Goal: Task Accomplishment & Management: Manage account settings

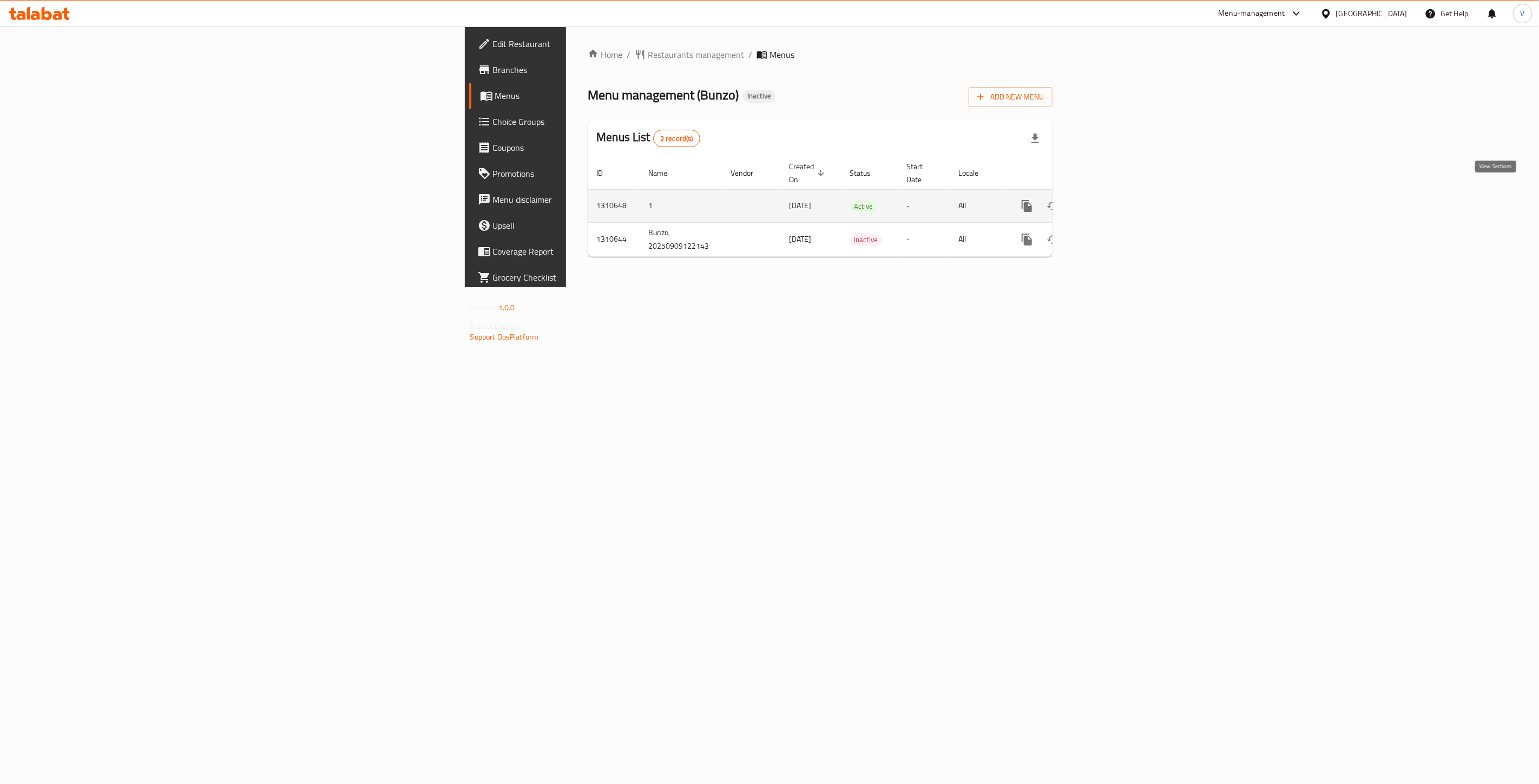
click at [1111, 199] on icon "enhanced table" at bounding box center [1105, 206] width 13 height 13
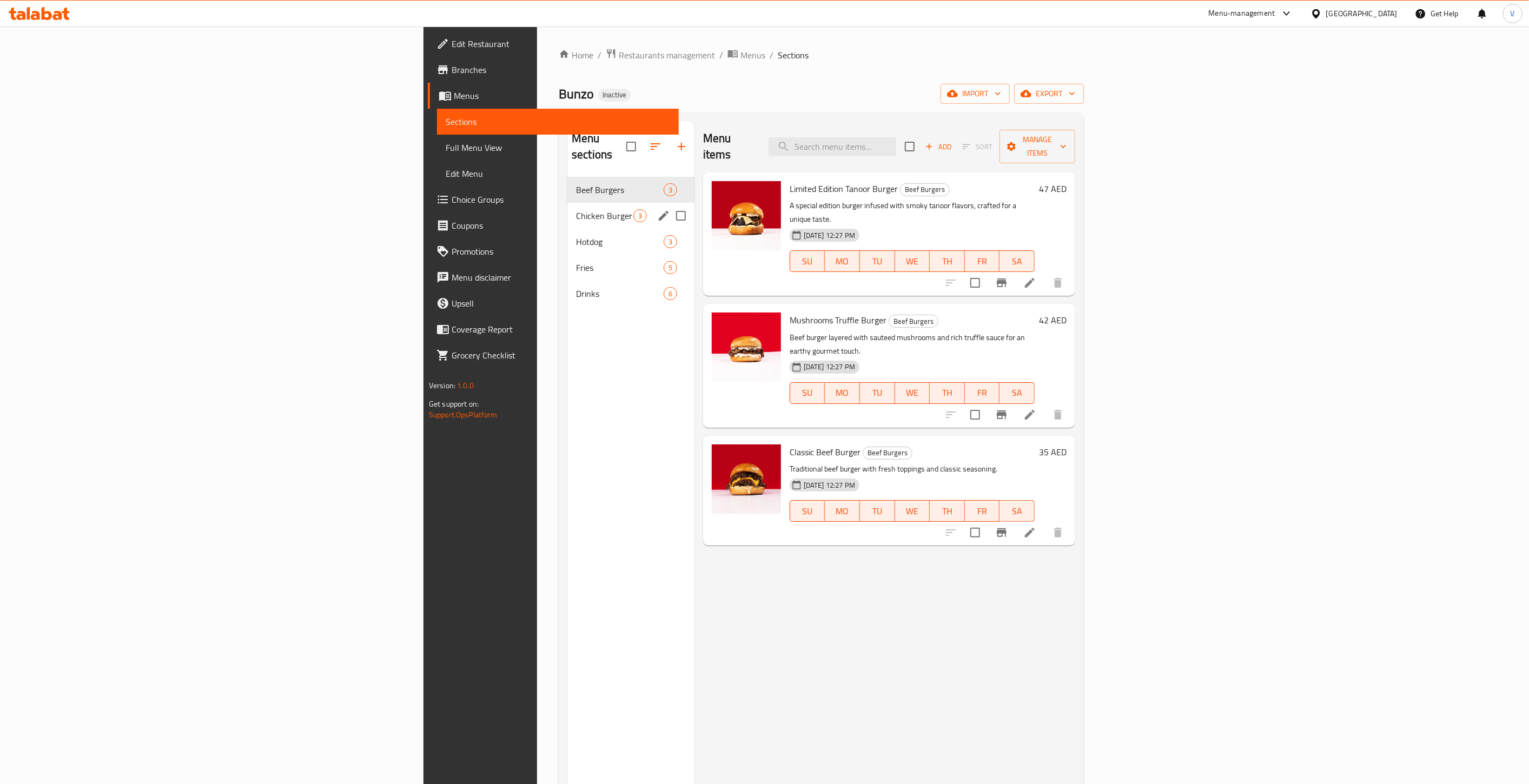
click at [567, 202] on div "Chicken Burger 3" at bounding box center [631, 215] width 127 height 26
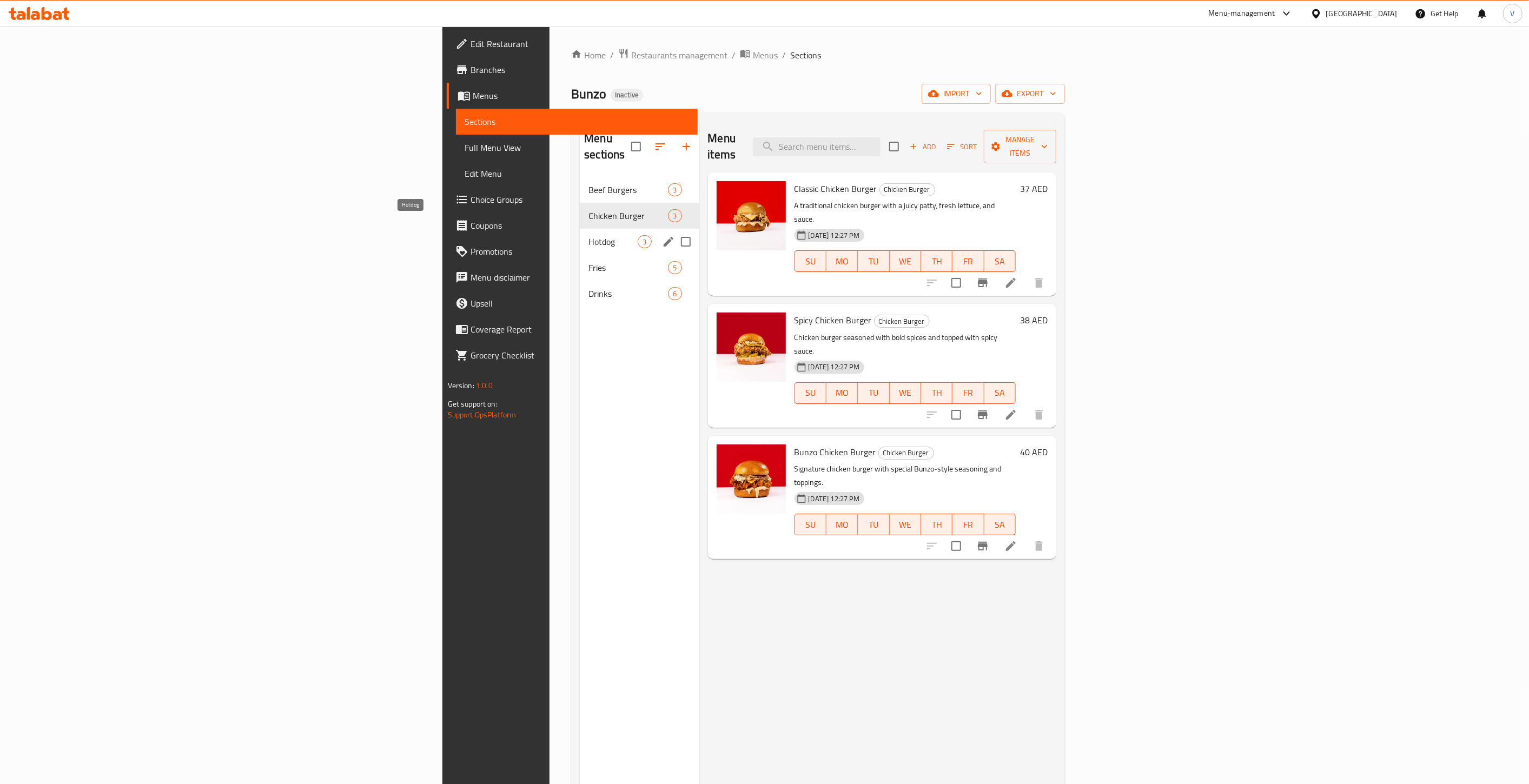
click at [589, 235] on span "Hotdog" at bounding box center [613, 242] width 49 height 13
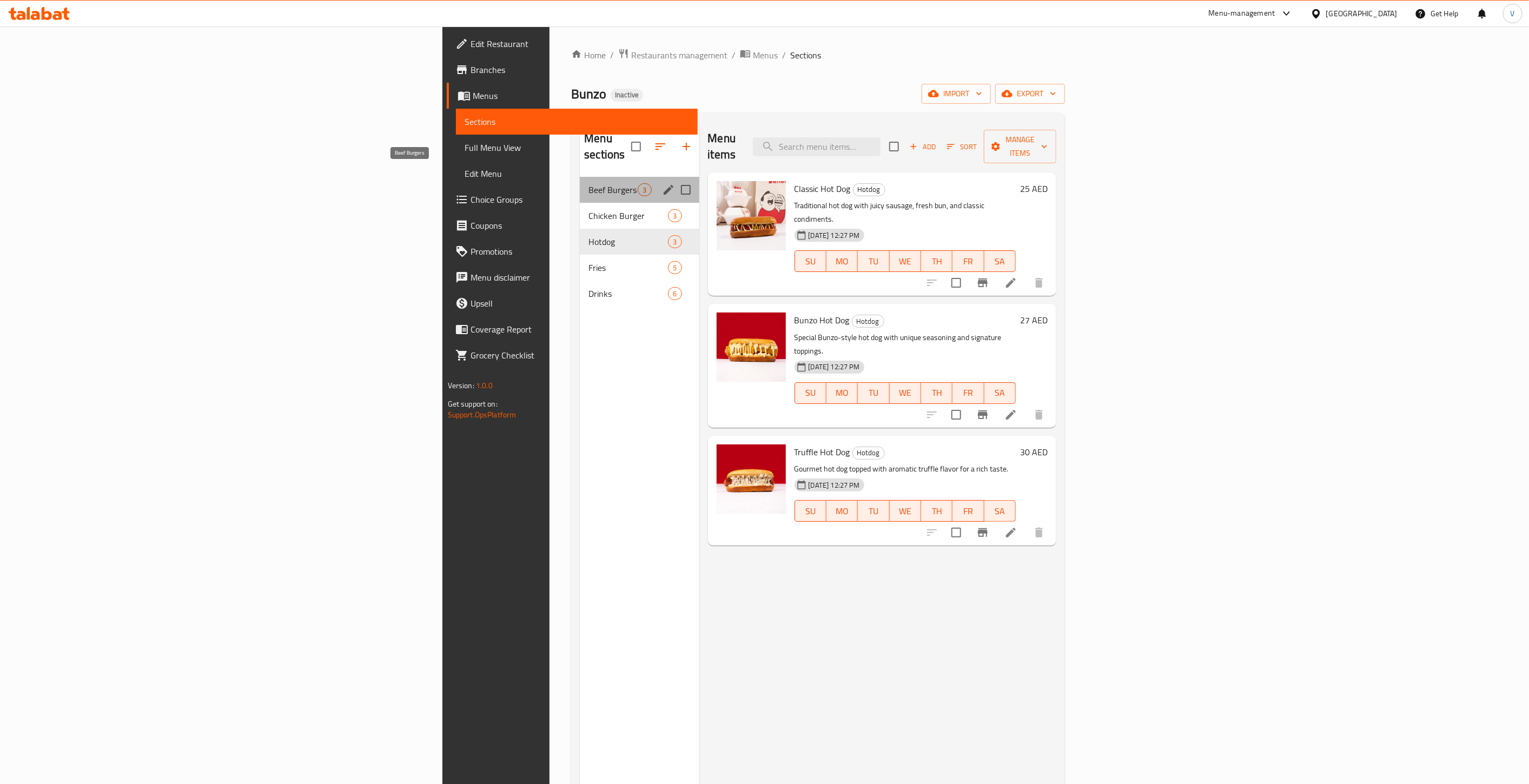
click at [589, 184] on span "Beef Burgers" at bounding box center [613, 190] width 49 height 13
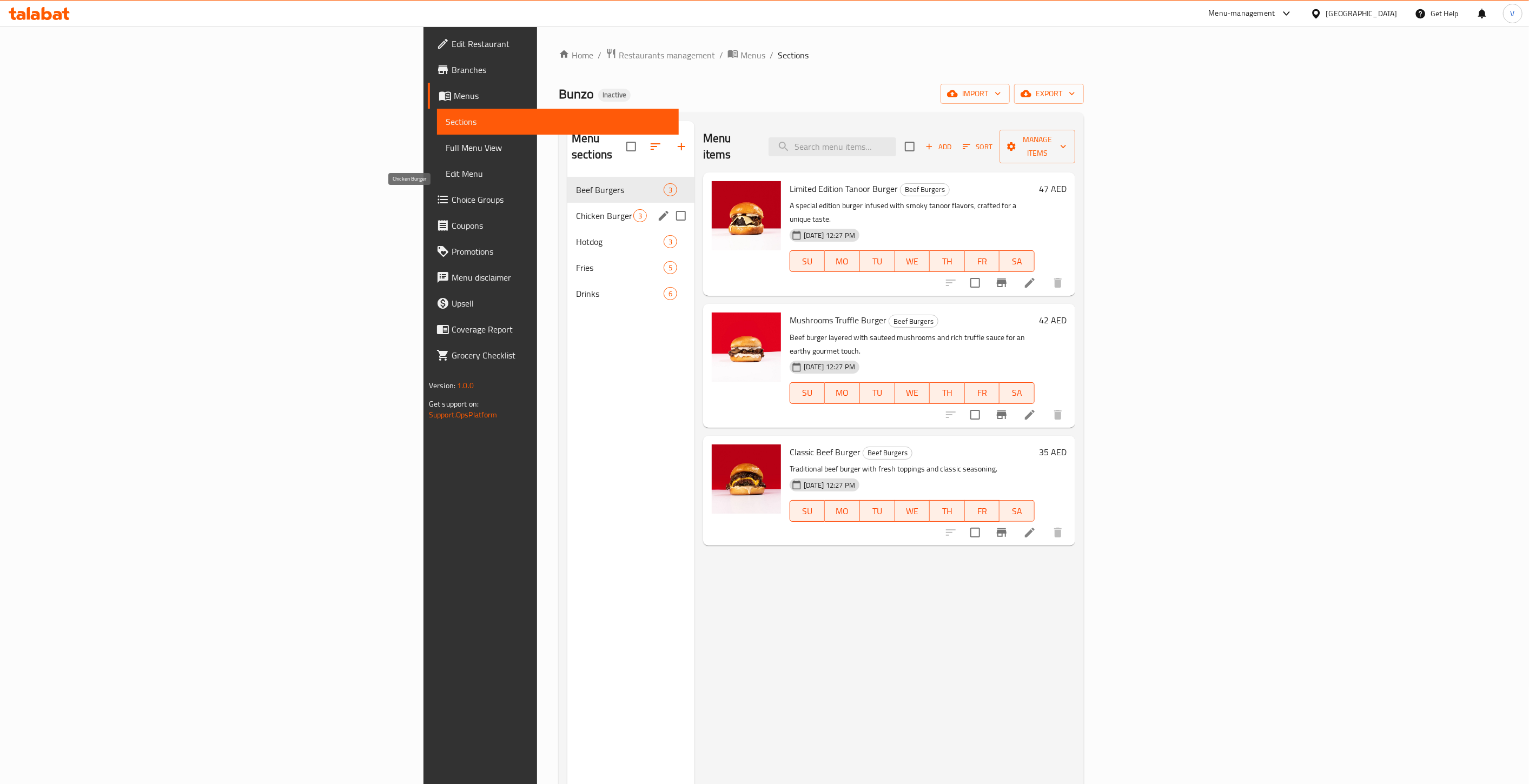
click at [576, 210] on span "Chicken Burger" at bounding box center [604, 216] width 57 height 13
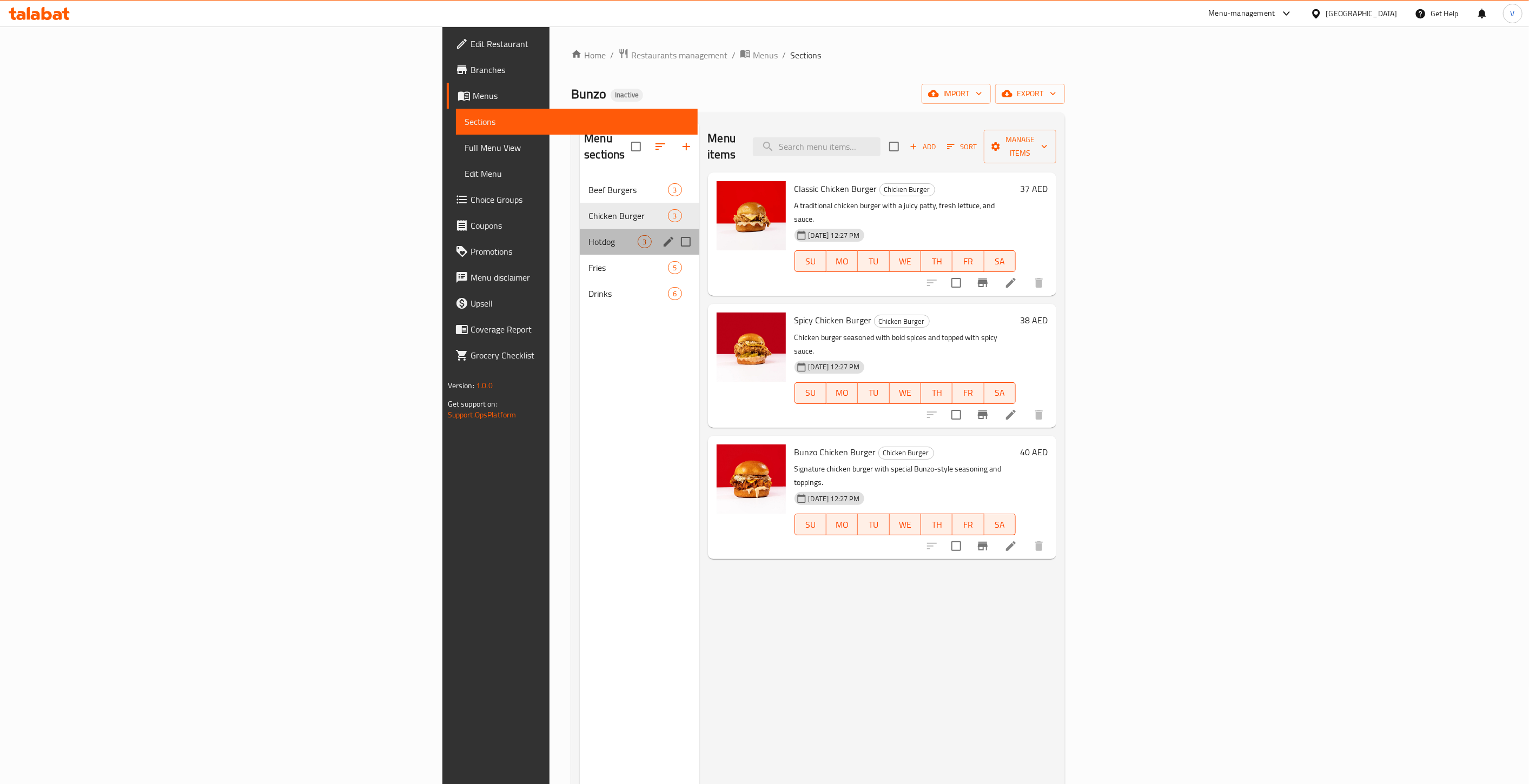
click at [580, 234] on div "Hotdog 3" at bounding box center [640, 241] width 119 height 26
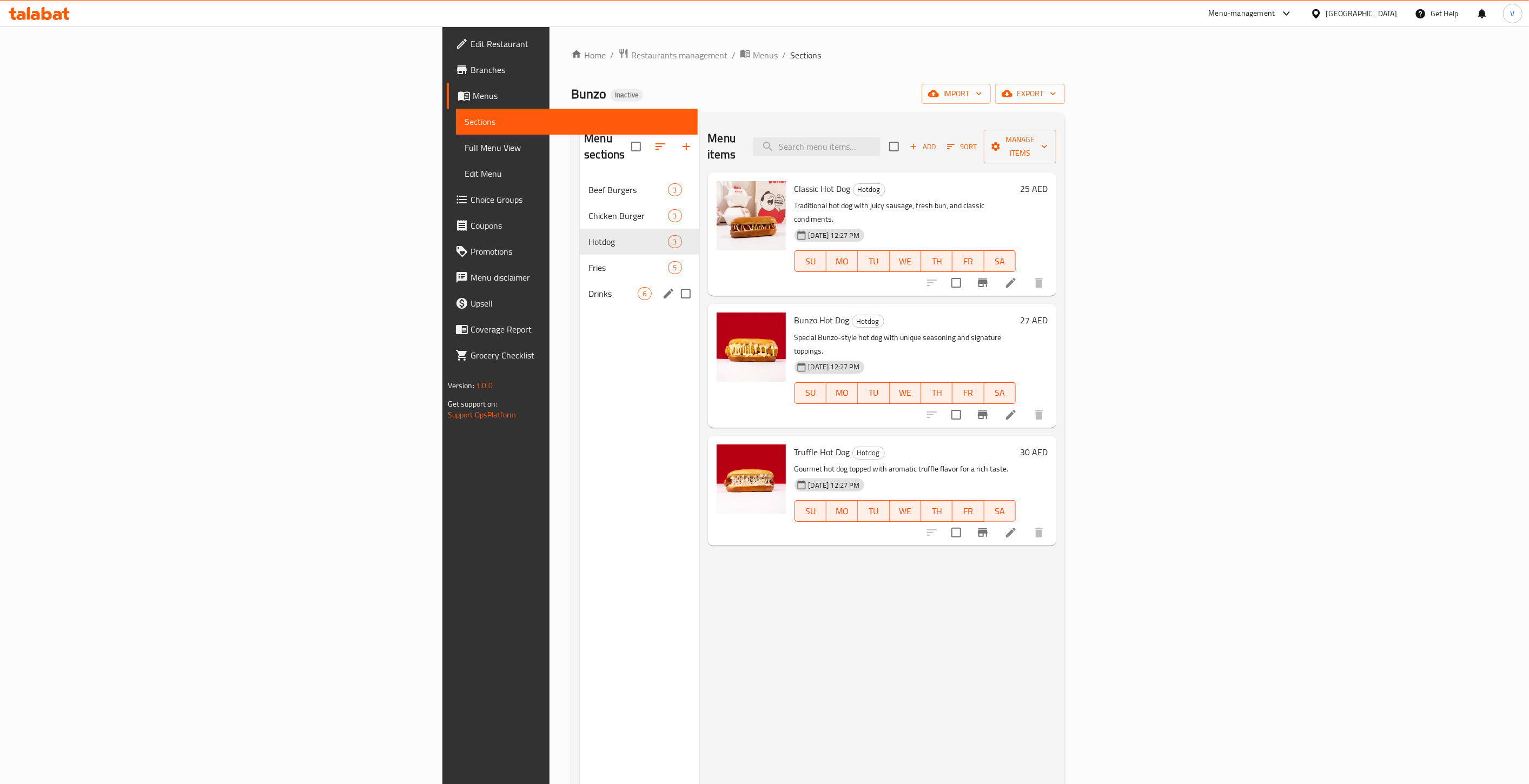
click at [589, 261] on span "Fries" at bounding box center [628, 268] width 79 height 13
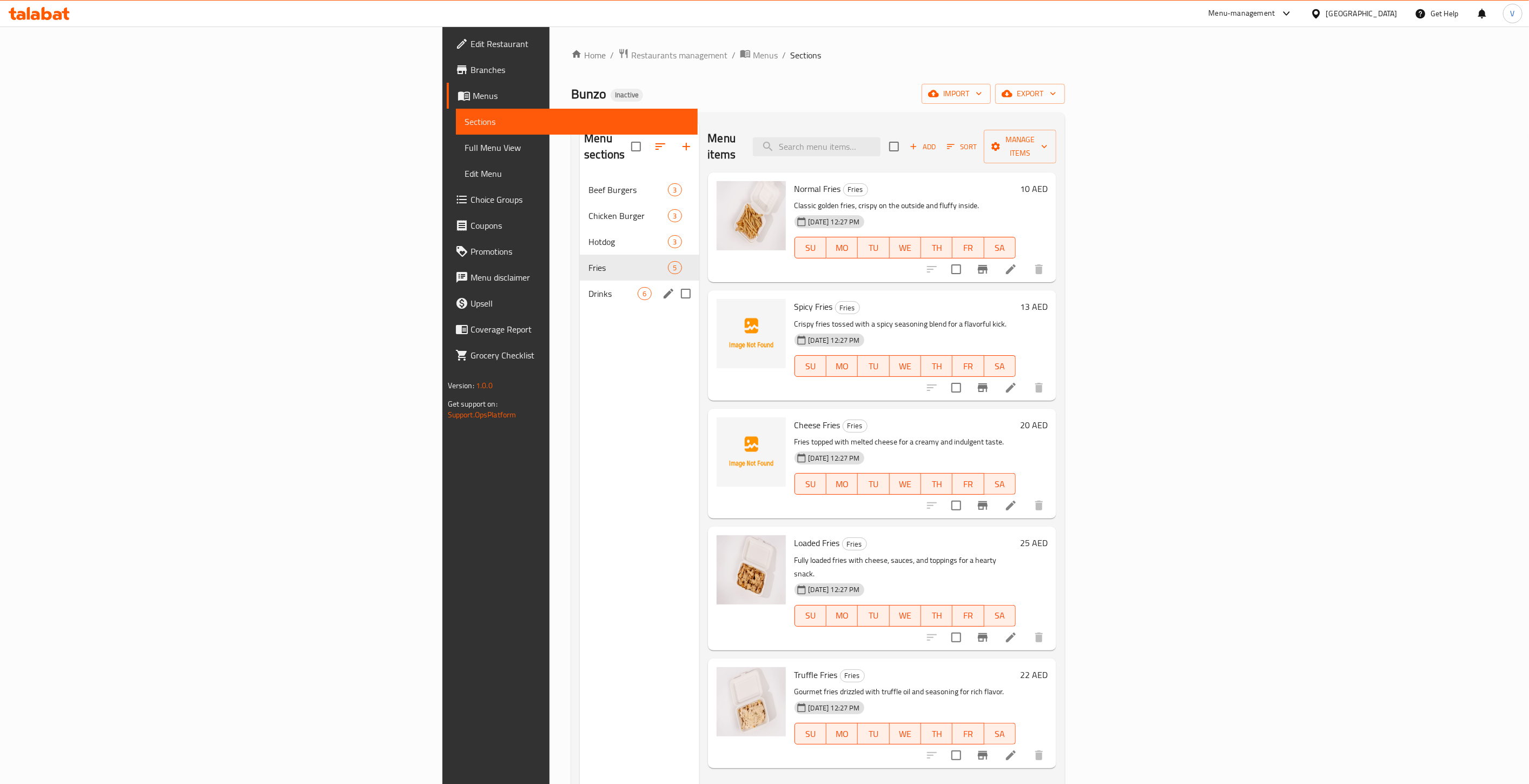
click at [589, 287] on span "Drinks" at bounding box center [613, 294] width 49 height 13
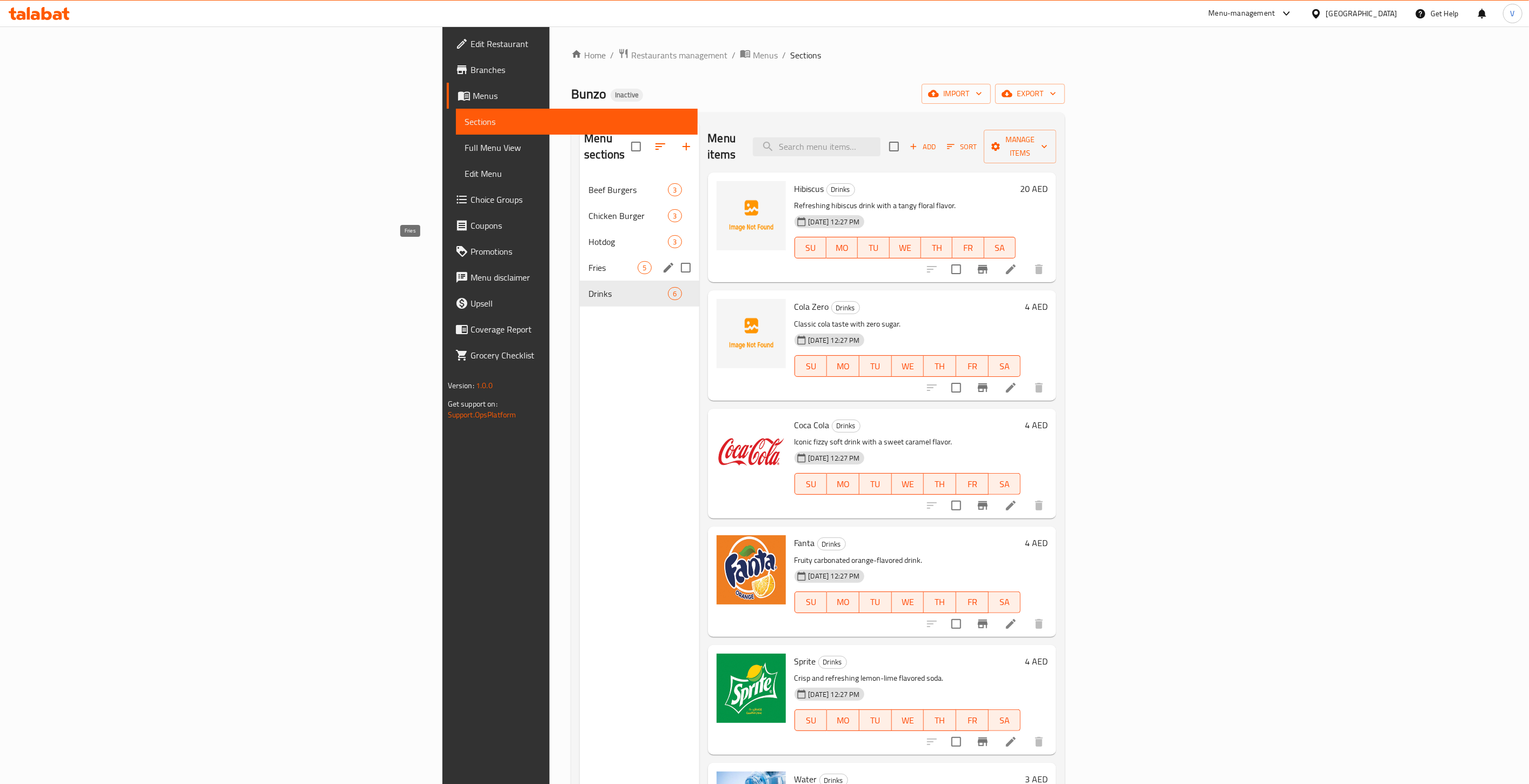
click at [589, 261] on span "Fries" at bounding box center [613, 268] width 49 height 13
